Goal: Download file/media

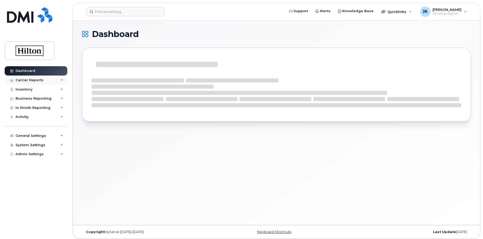
click at [26, 79] on div "Carrier Reports" at bounding box center [30, 80] width 28 height 4
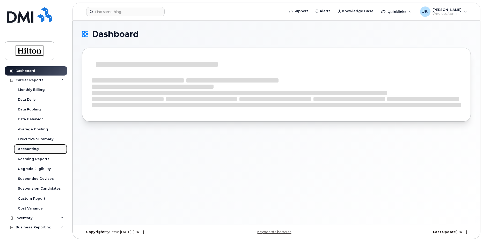
click at [25, 148] on div "Accounting" at bounding box center [28, 149] width 21 height 5
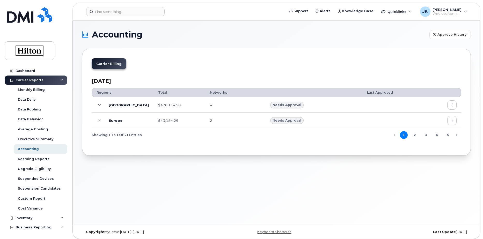
click at [453, 104] on icon "button" at bounding box center [452, 105] width 3 height 3
click at [429, 136] on span "Download" at bounding box center [428, 136] width 20 height 5
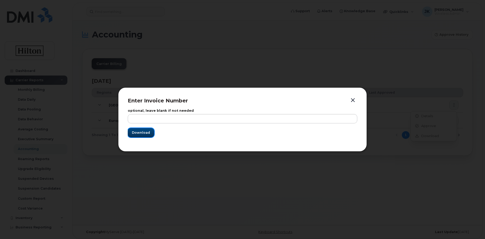
click at [135, 133] on span "Download" at bounding box center [141, 132] width 18 height 5
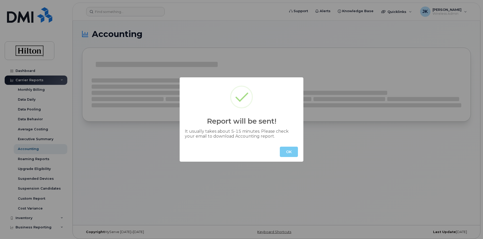
click at [283, 153] on button "OK" at bounding box center [289, 152] width 18 height 10
